Goal: Task Accomplishment & Management: Complete application form

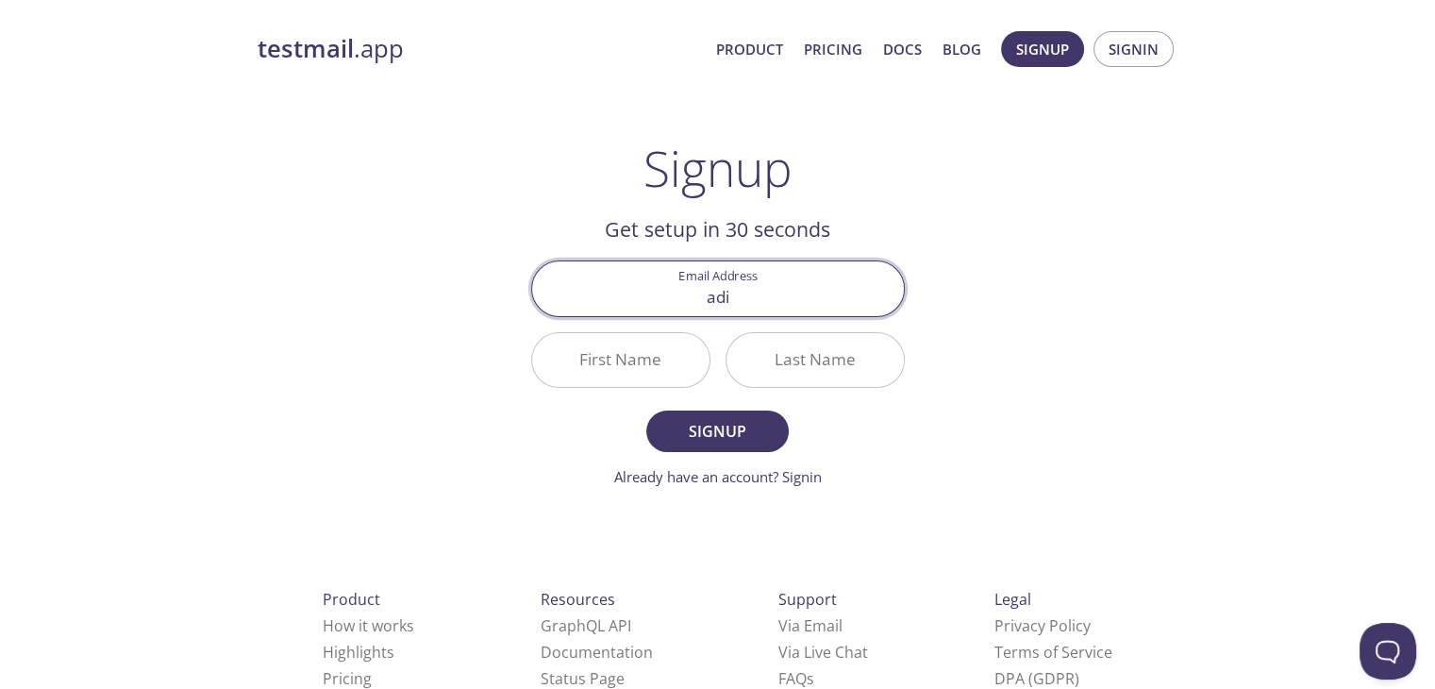
type input "[EMAIL_ADDRESS][DOMAIN_NAME]"
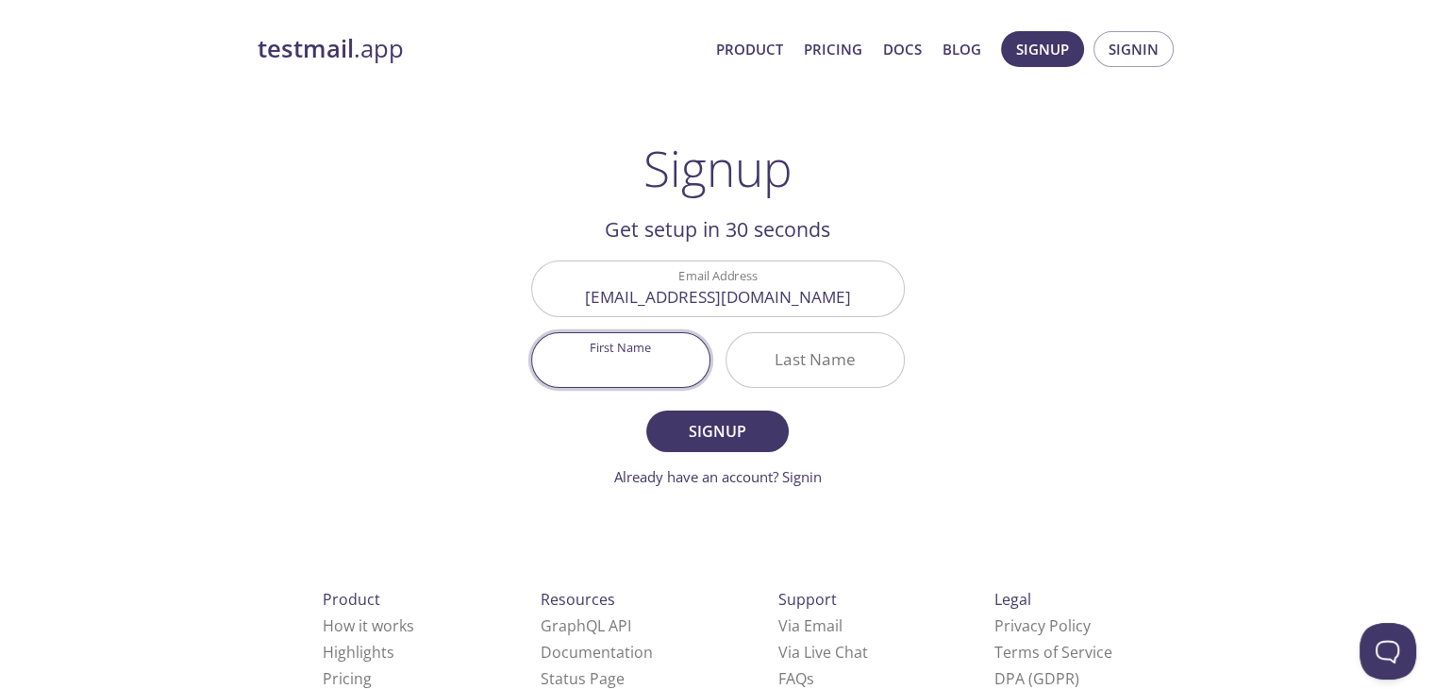
click at [629, 349] on input "First Name" at bounding box center [620, 360] width 177 height 54
type input "Aditya"
click at [818, 374] on input "Last Name" at bounding box center [815, 360] width 177 height 54
type input "Mishra"
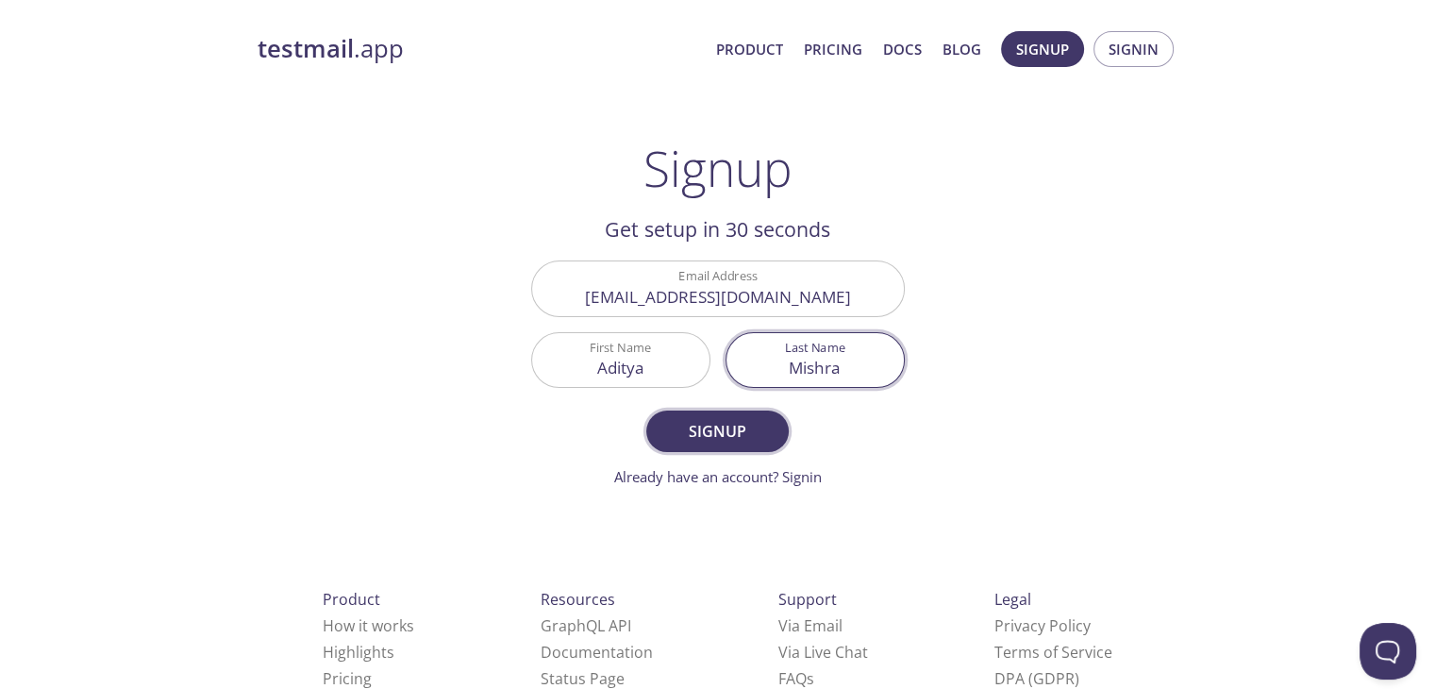
click at [735, 439] on span "Signup" at bounding box center [717, 431] width 100 height 26
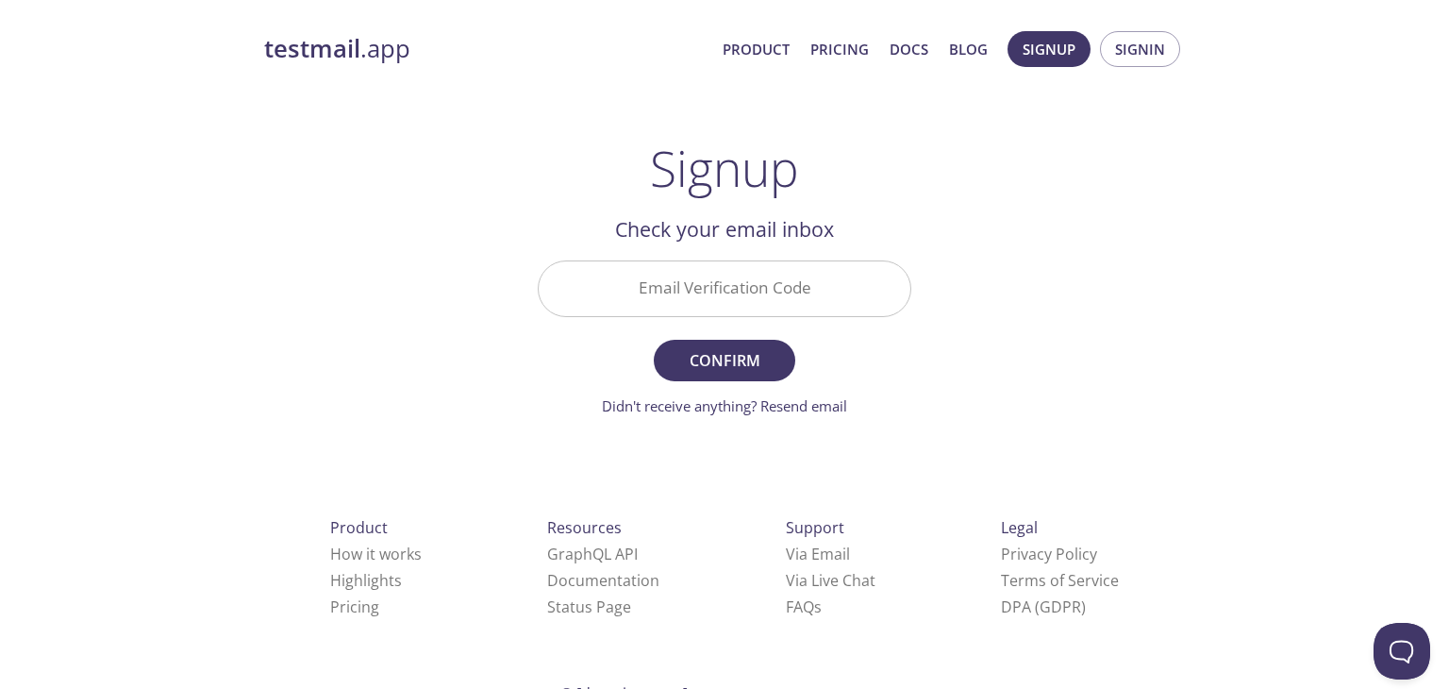
click at [736, 288] on input "Email Verification Code" at bounding box center [725, 288] width 372 height 54
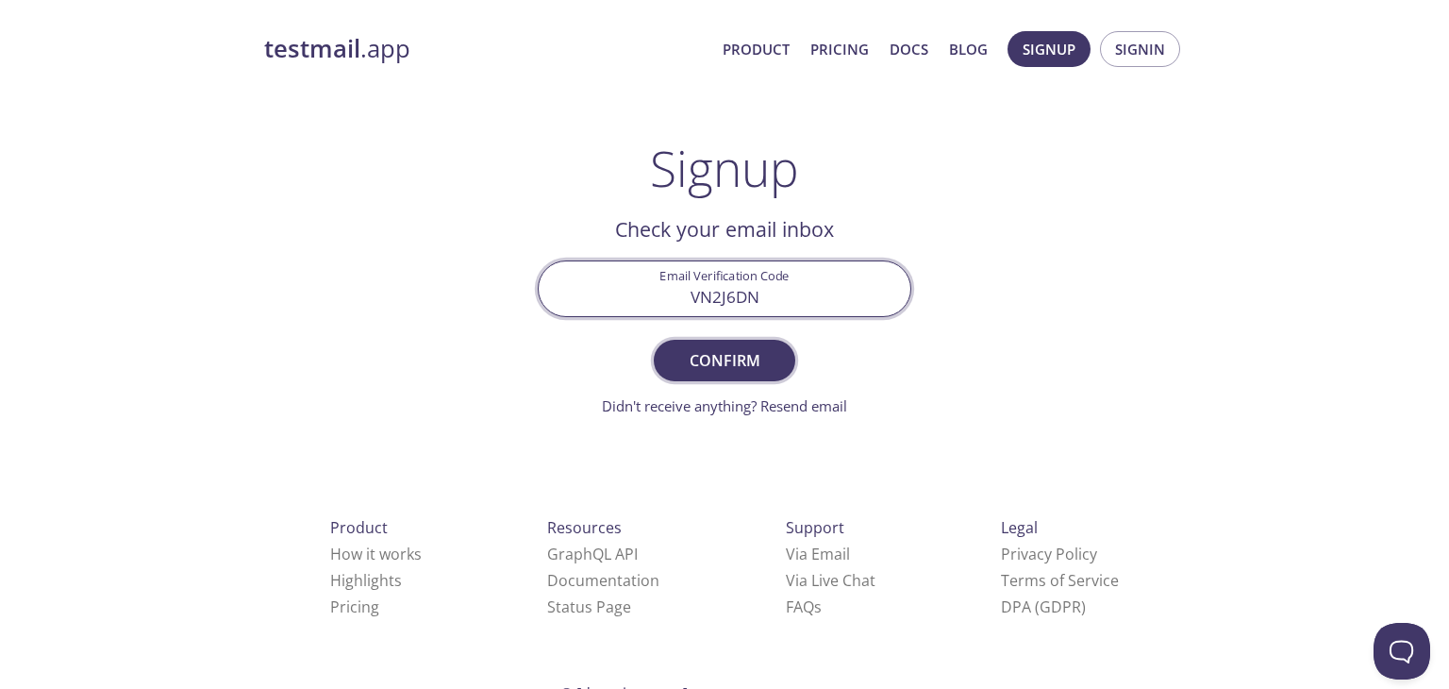
type input "VN2J6DN"
click at [732, 354] on span "Confirm" at bounding box center [725, 360] width 100 height 26
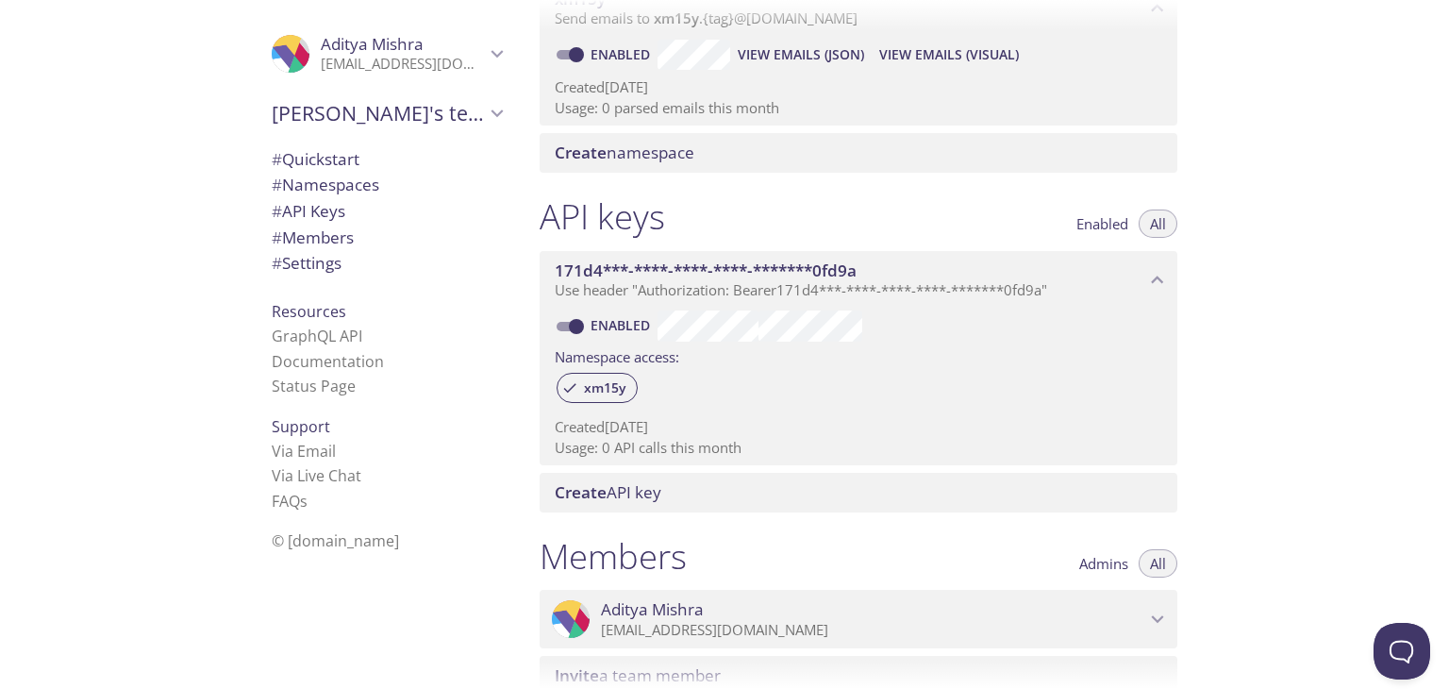
scroll to position [157, 0]
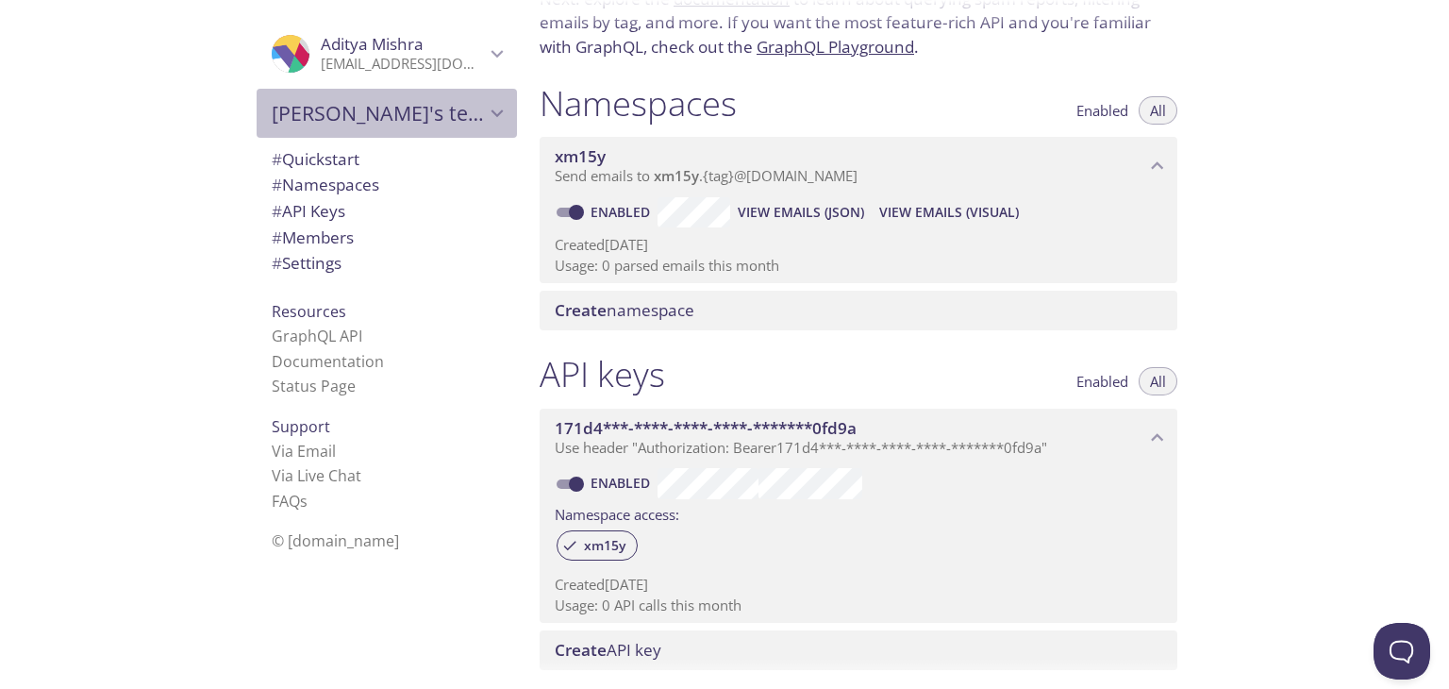
click at [374, 126] on div "[PERSON_NAME]'s team" at bounding box center [387, 113] width 260 height 49
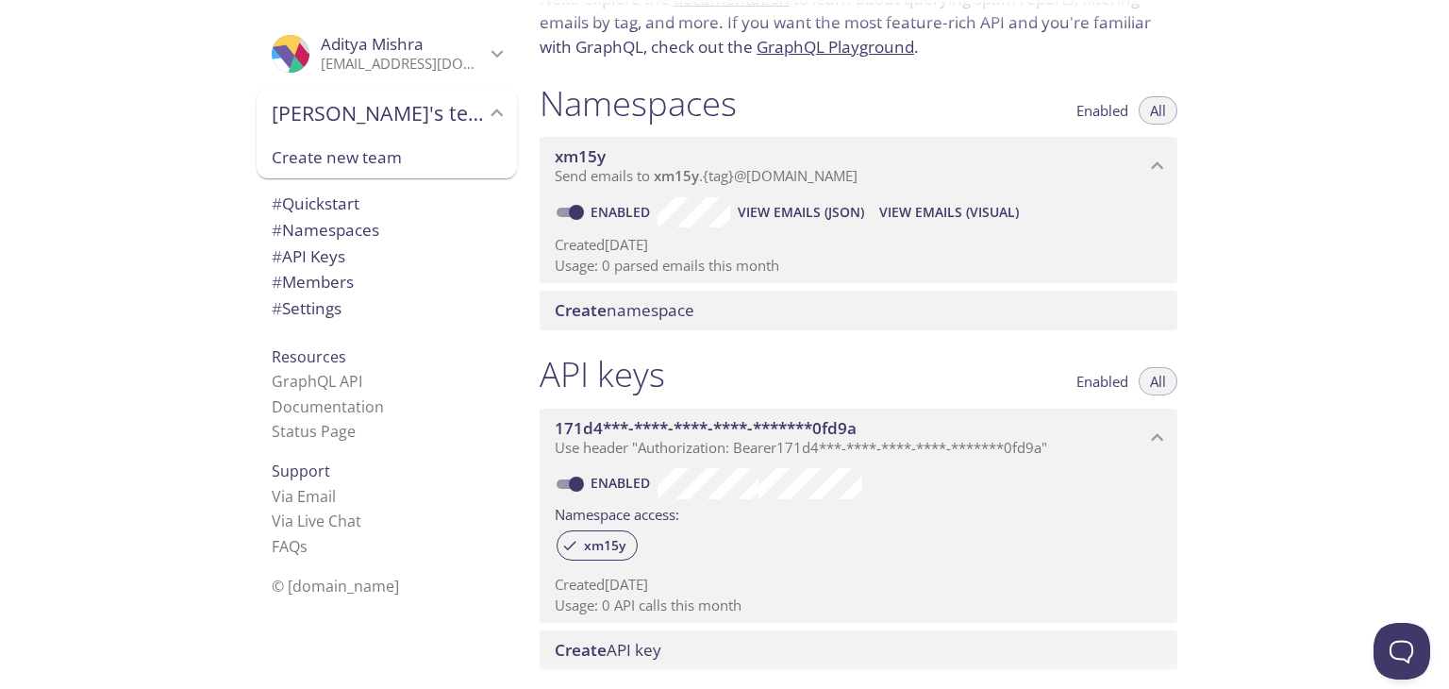
click at [374, 126] on div "[PERSON_NAME]'s team" at bounding box center [387, 113] width 260 height 49
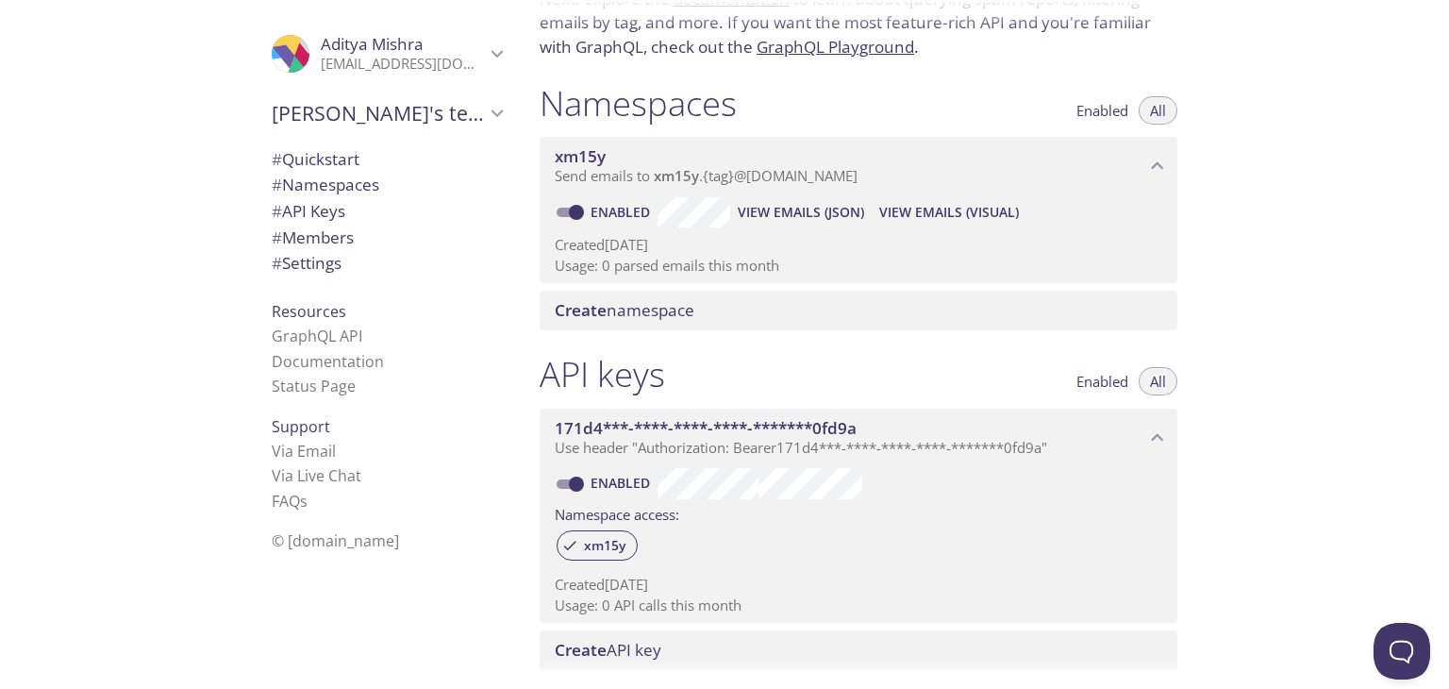
click at [445, 64] on p "[EMAIL_ADDRESS][DOMAIN_NAME]" at bounding box center [403, 64] width 164 height 19
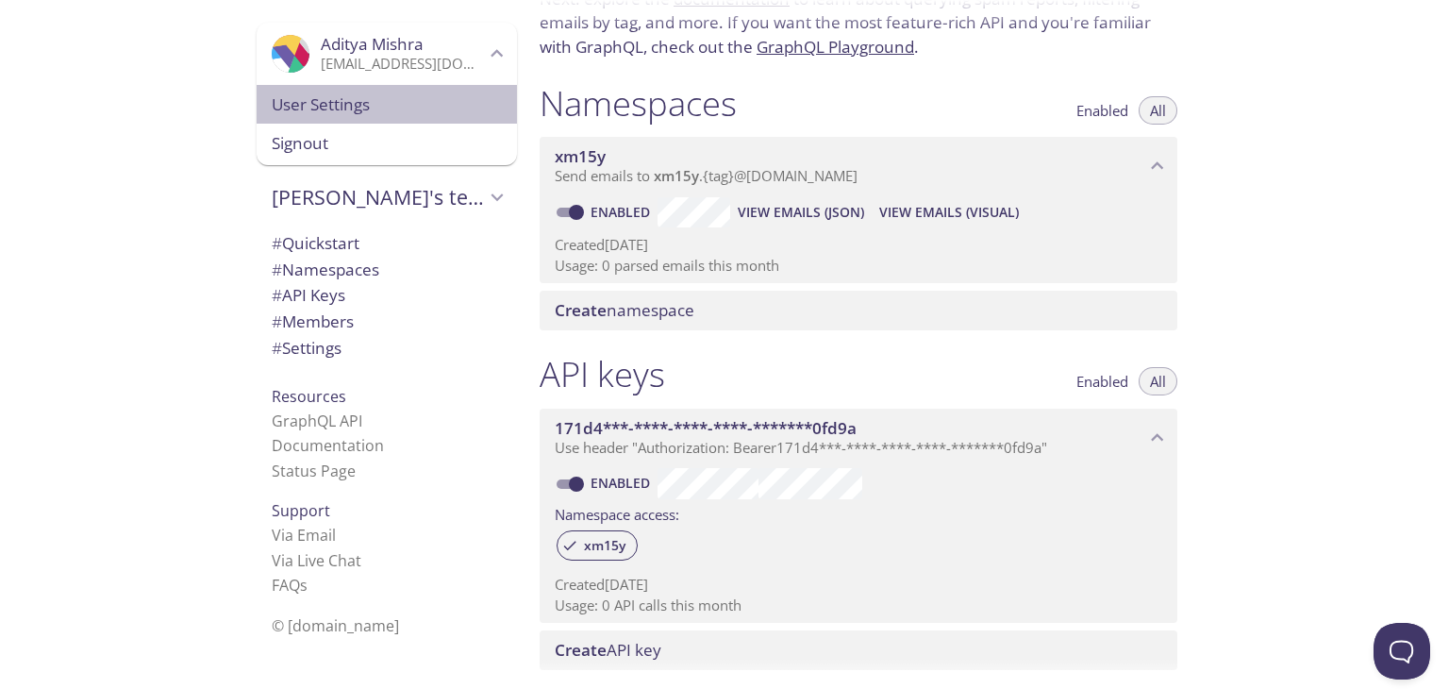
click at [371, 99] on span "User Settings" at bounding box center [387, 104] width 230 height 25
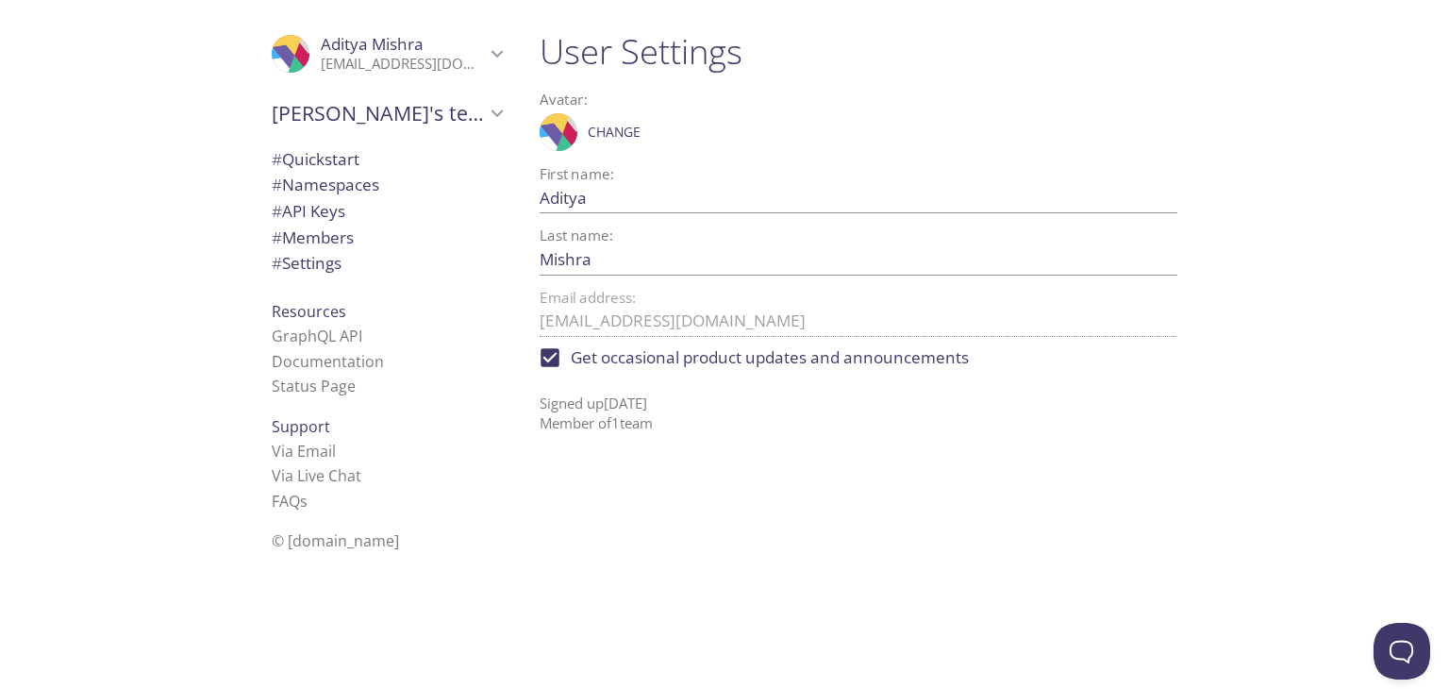
click at [395, 152] on span "# Quickstart" at bounding box center [387, 159] width 230 height 25
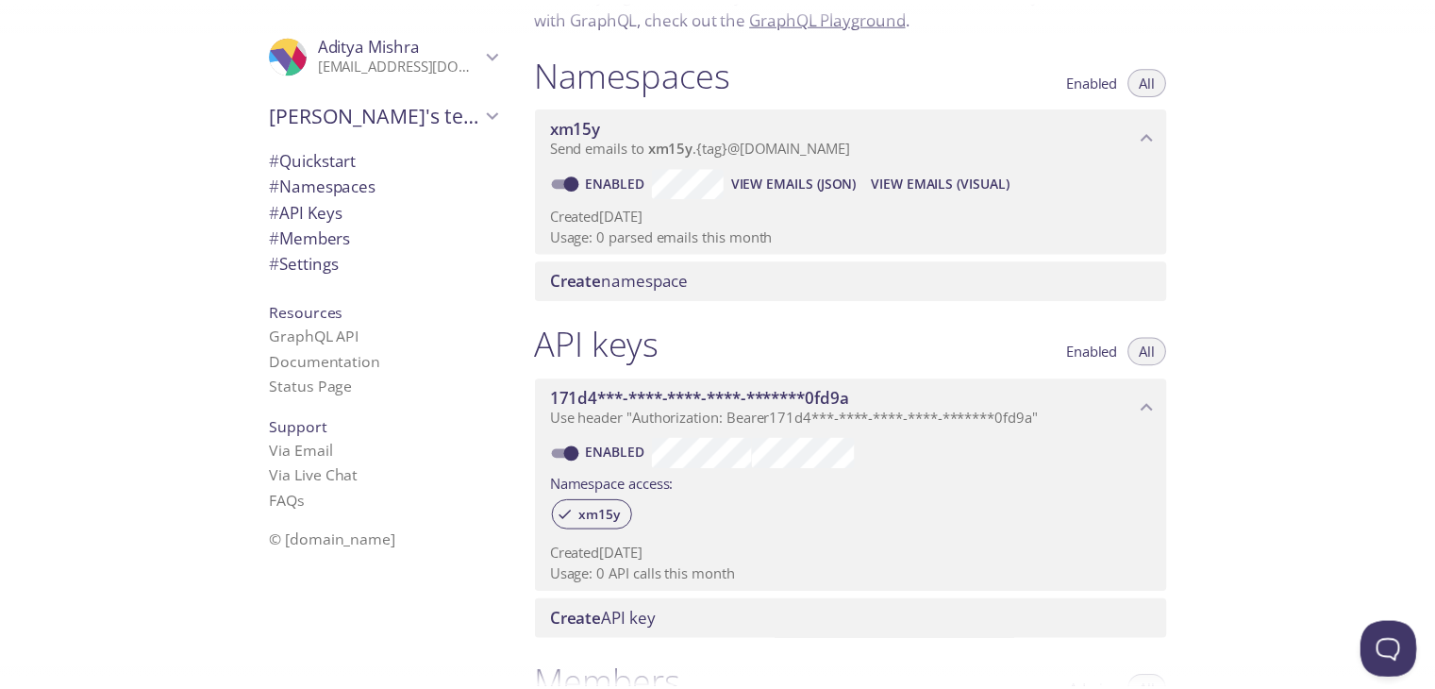
scroll to position [653, 0]
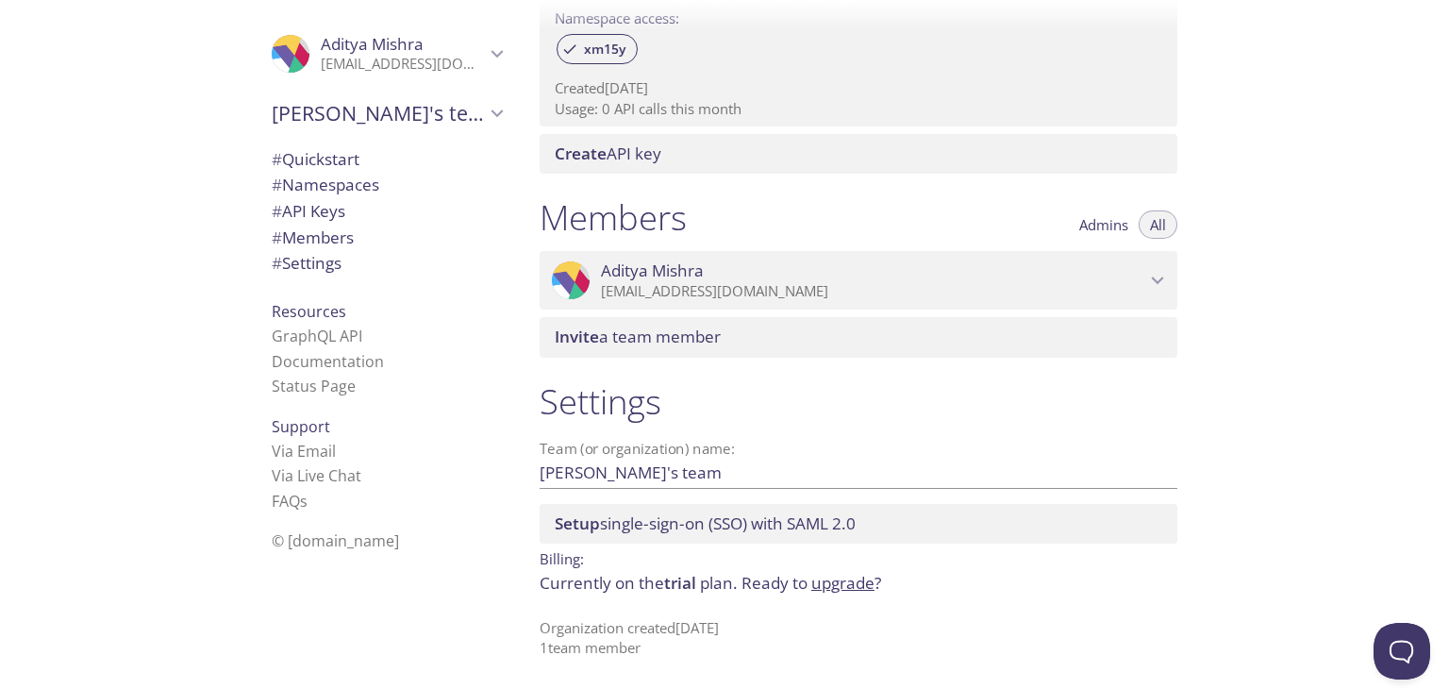
click at [849, 585] on link "upgrade" at bounding box center [843, 583] width 63 height 22
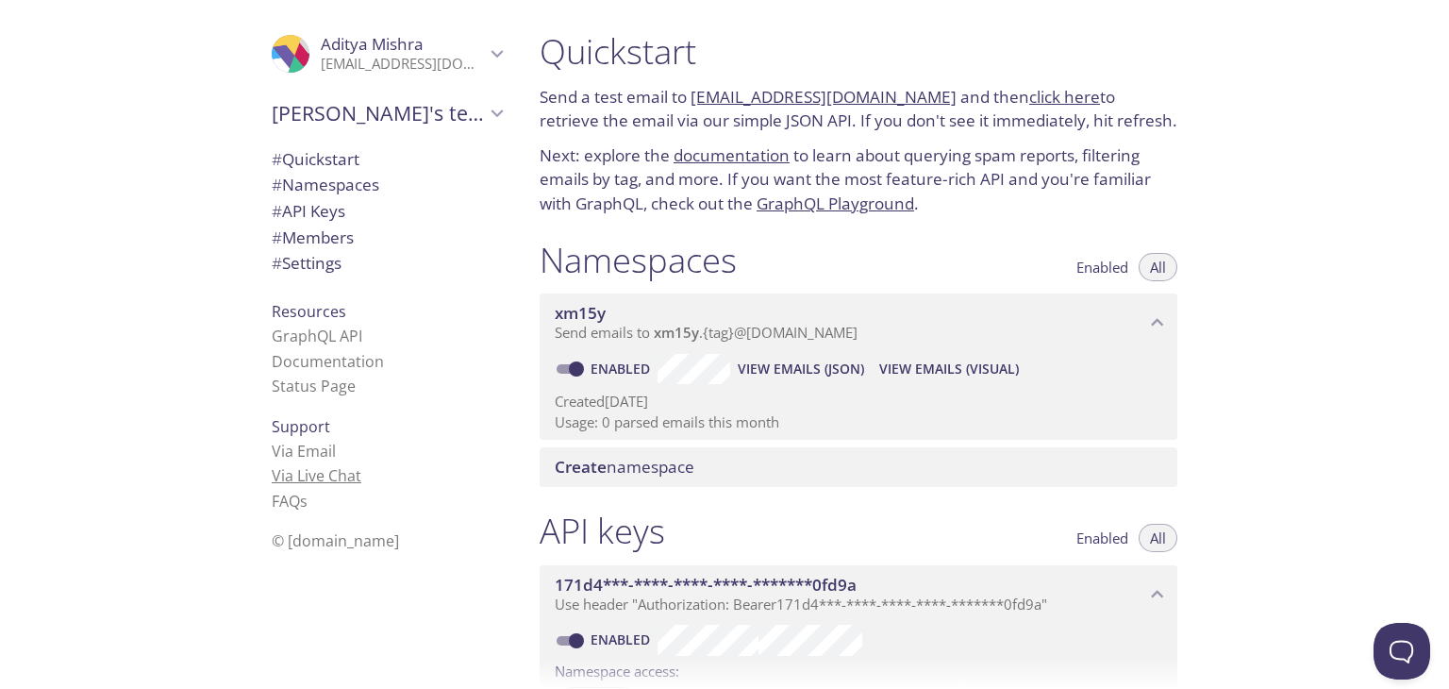
click at [303, 470] on link "Via Live Chat" at bounding box center [317, 475] width 90 height 21
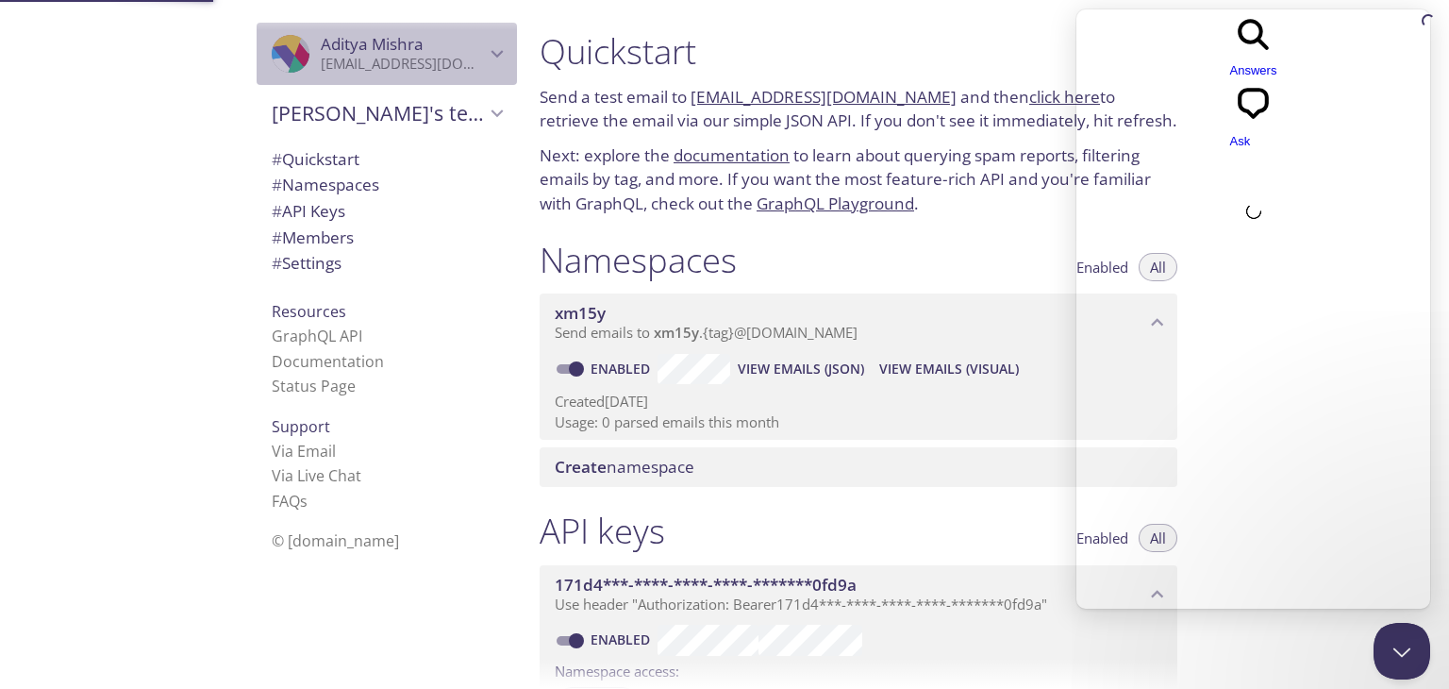
click at [467, 50] on span "[PERSON_NAME]" at bounding box center [403, 44] width 164 height 21
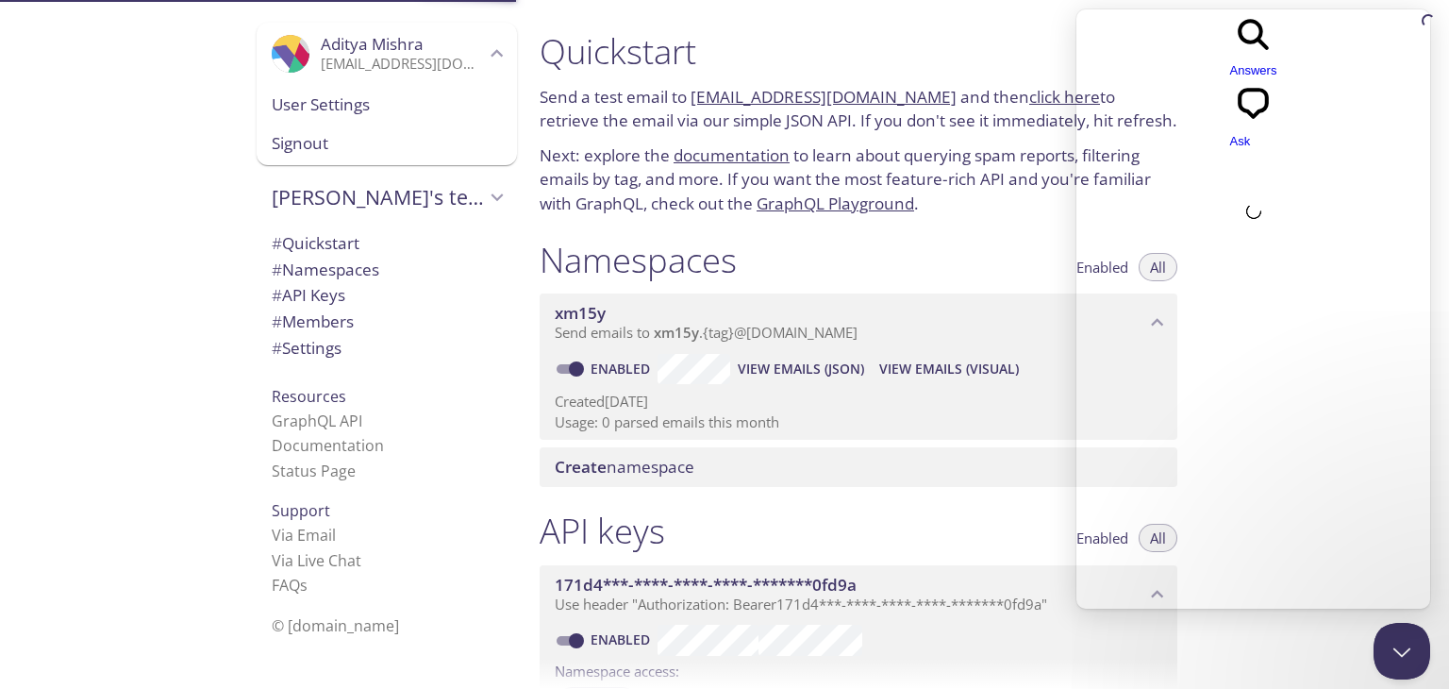
click at [403, 114] on span "User Settings" at bounding box center [387, 104] width 230 height 25
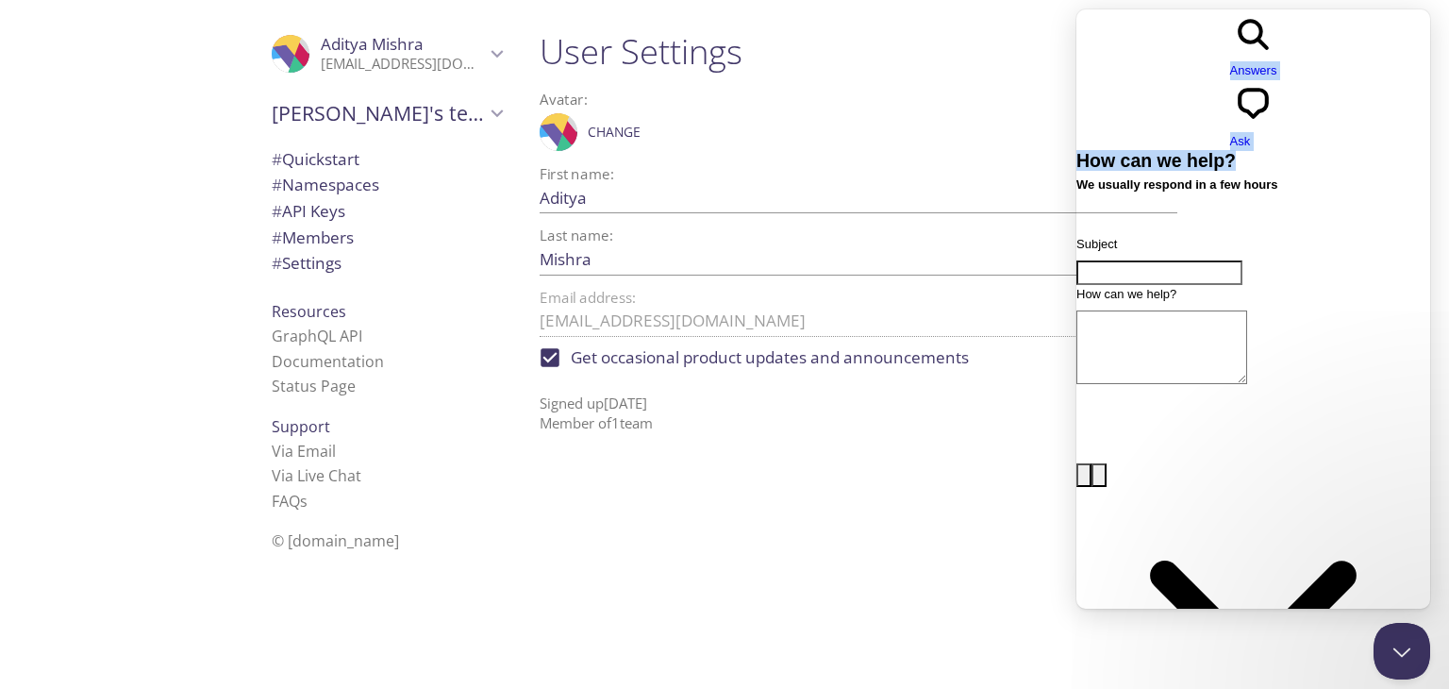
drag, startPoint x: 1143, startPoint y: 48, endPoint x: 489, endPoint y: 122, distance: 658.1
click at [1077, 122] on html "search-medium Answers chat-square Ask How can we help? We usually respond in a …" at bounding box center [1254, 398] width 354 height 779
click at [810, 35] on h1 "User Settings" at bounding box center [859, 51] width 638 height 42
click at [1393, 652] on button "Close Beacon popover" at bounding box center [1398, 647] width 57 height 57
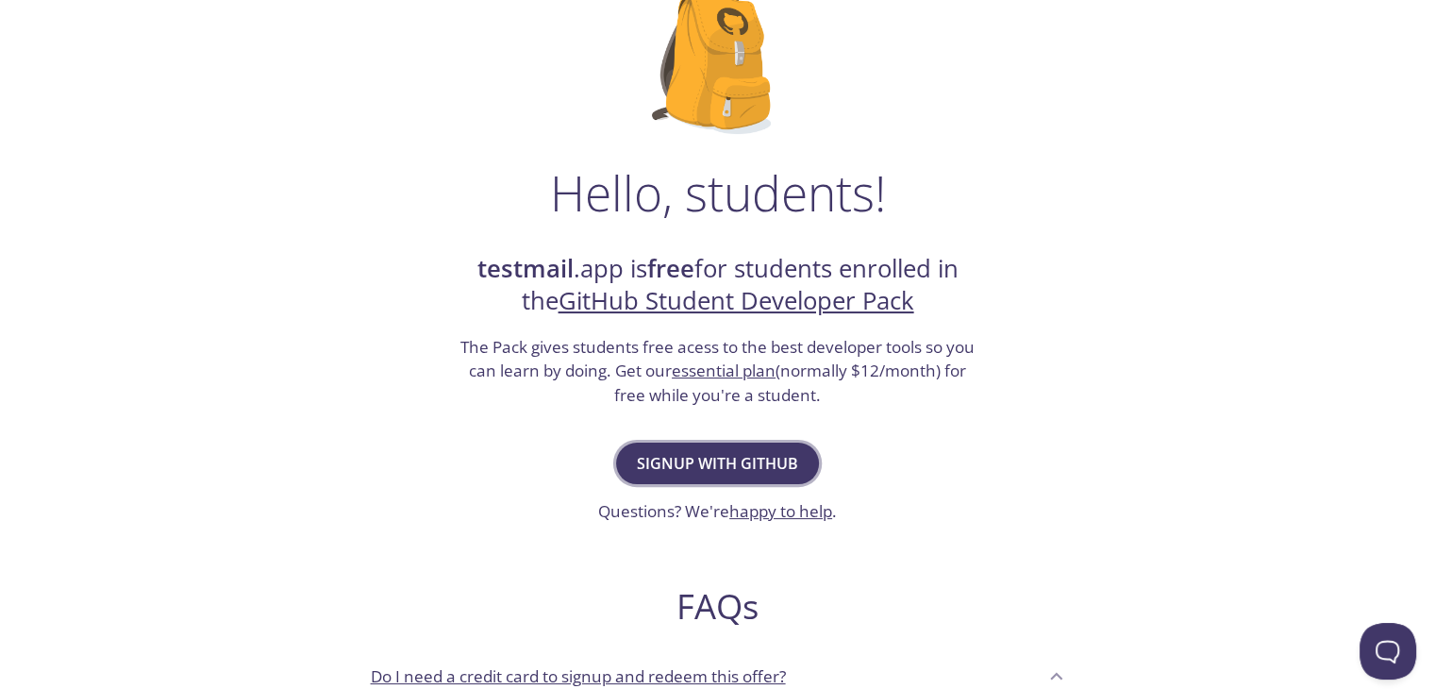
click at [725, 460] on span "Signup with GitHub" at bounding box center [717, 463] width 161 height 26
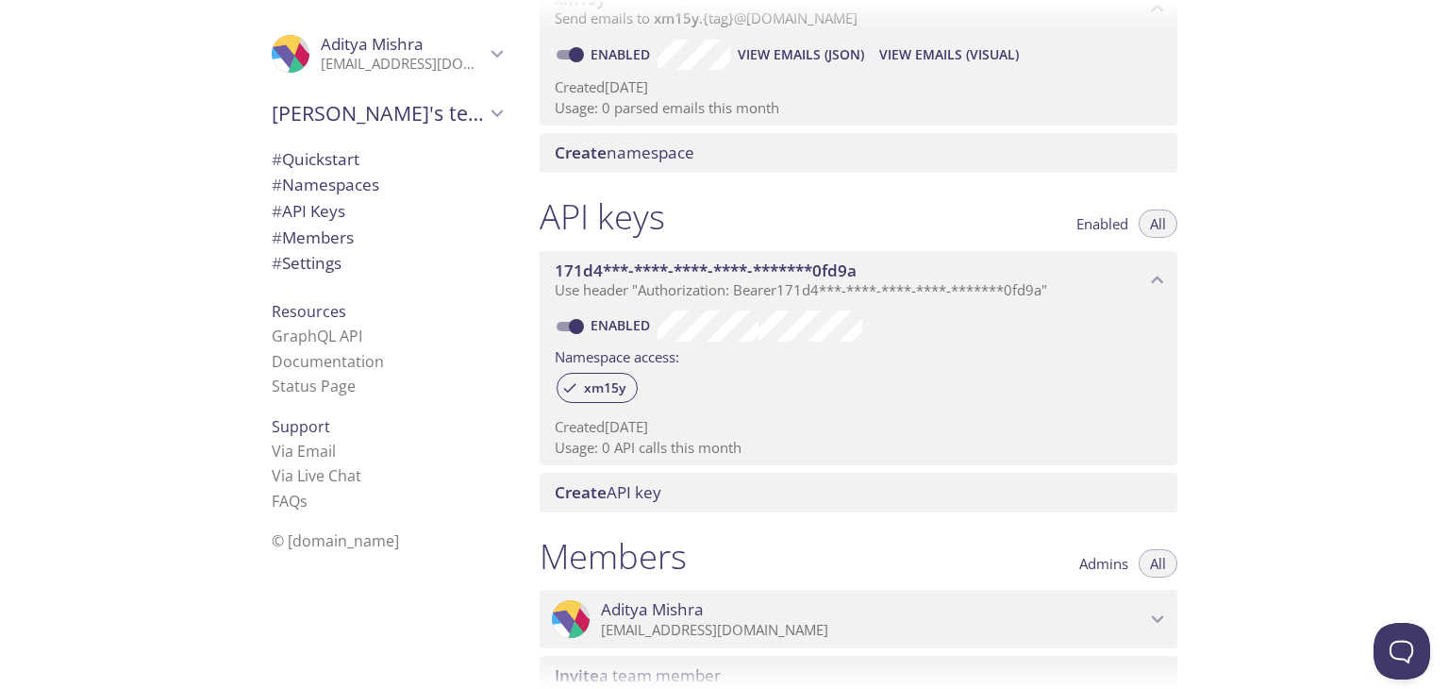
scroll to position [653, 0]
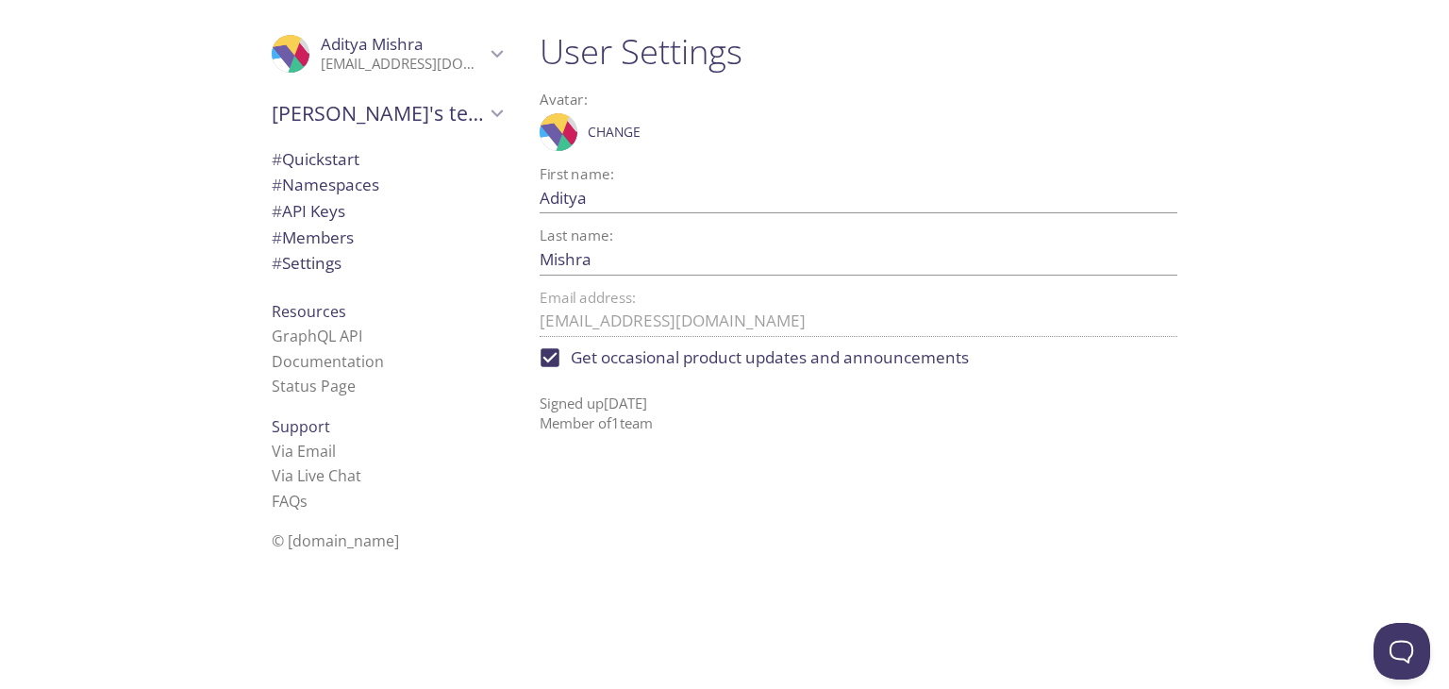
click at [332, 148] on span "# Quickstart" at bounding box center [316, 159] width 88 height 22
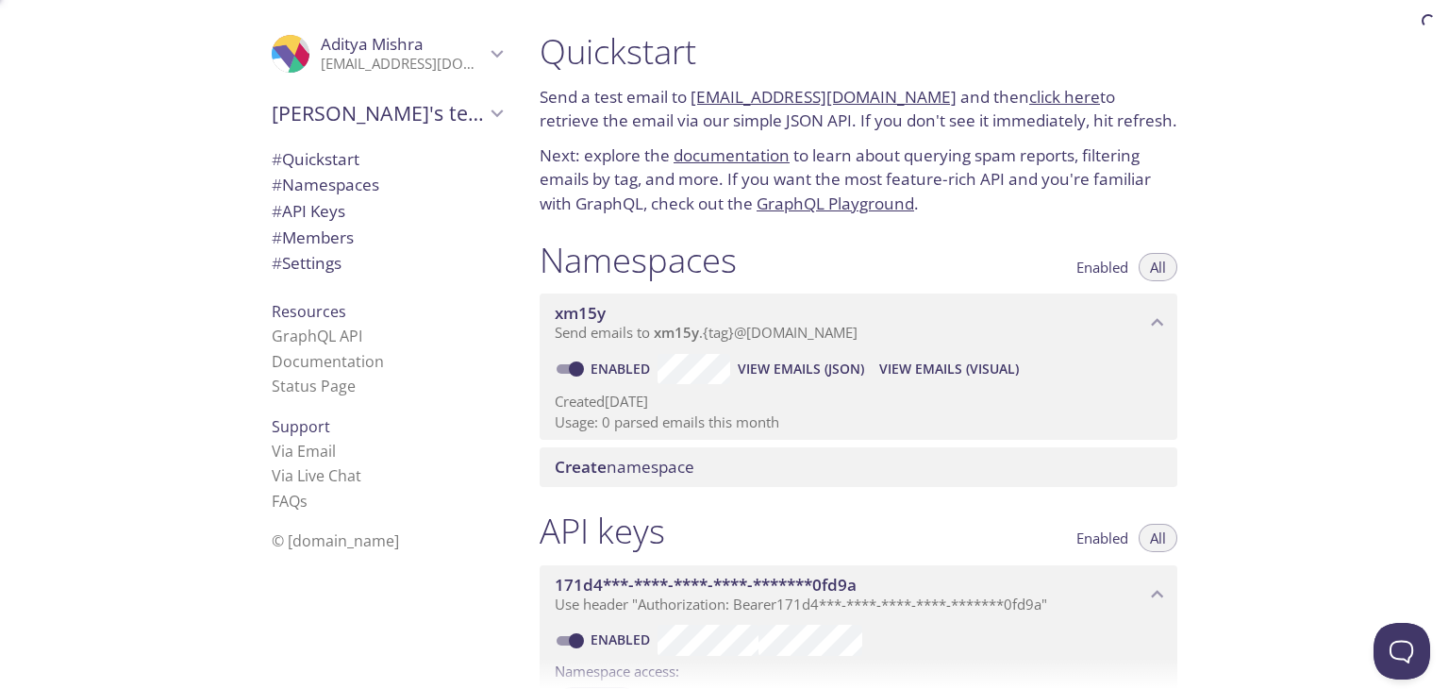
scroll to position [30, 0]
